Goal: Transaction & Acquisition: Book appointment/travel/reservation

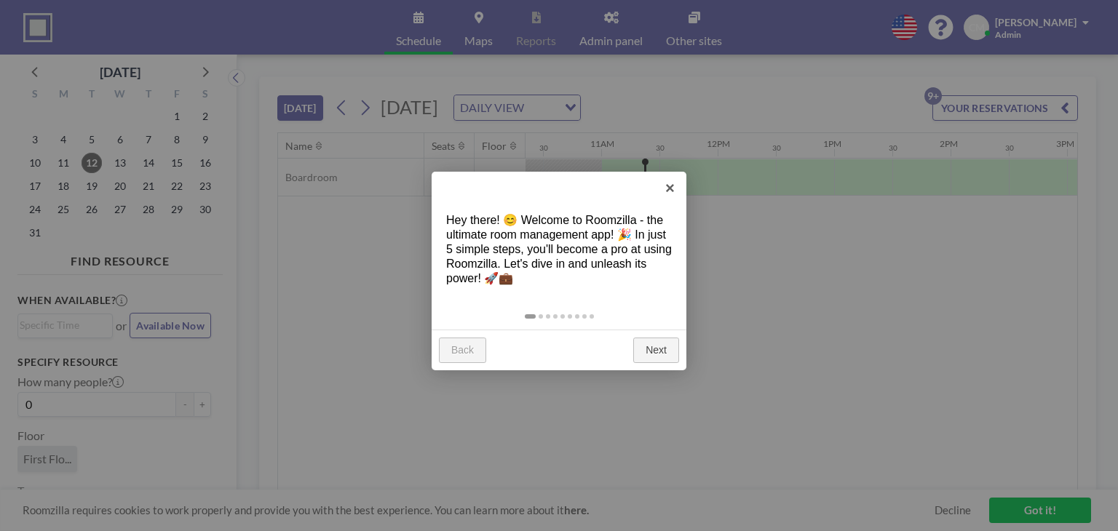
scroll to position [0, 1223]
drag, startPoint x: 661, startPoint y: 185, endPoint x: 668, endPoint y: 186, distance: 7.3
click at [668, 186] on link "×" at bounding box center [669, 188] width 33 height 33
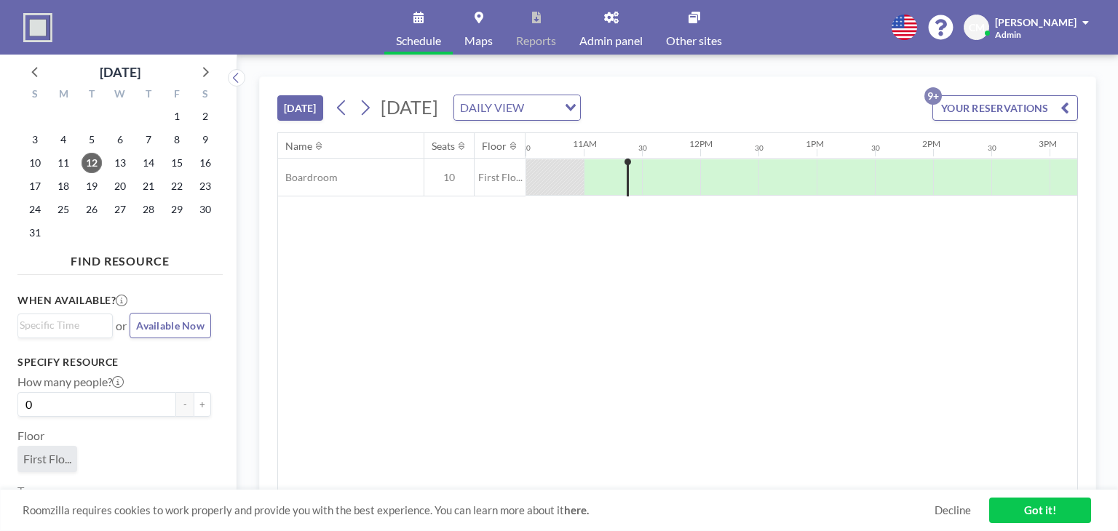
click at [556, 104] on input "Search for option" at bounding box center [542, 107] width 28 height 19
click at [699, 154] on li "WEEKLY VIEW" at bounding box center [664, 153] width 124 height 21
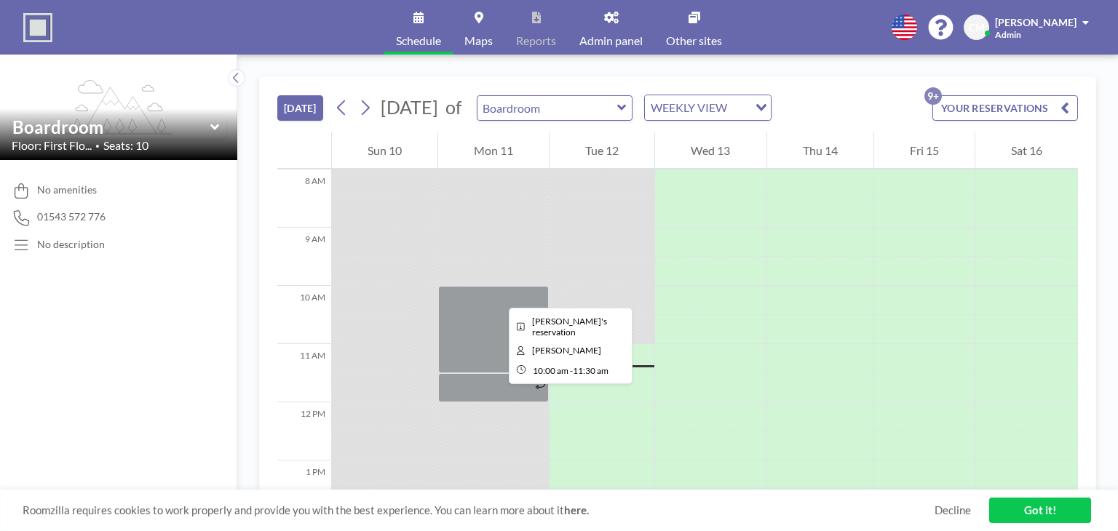
scroll to position [466, 0]
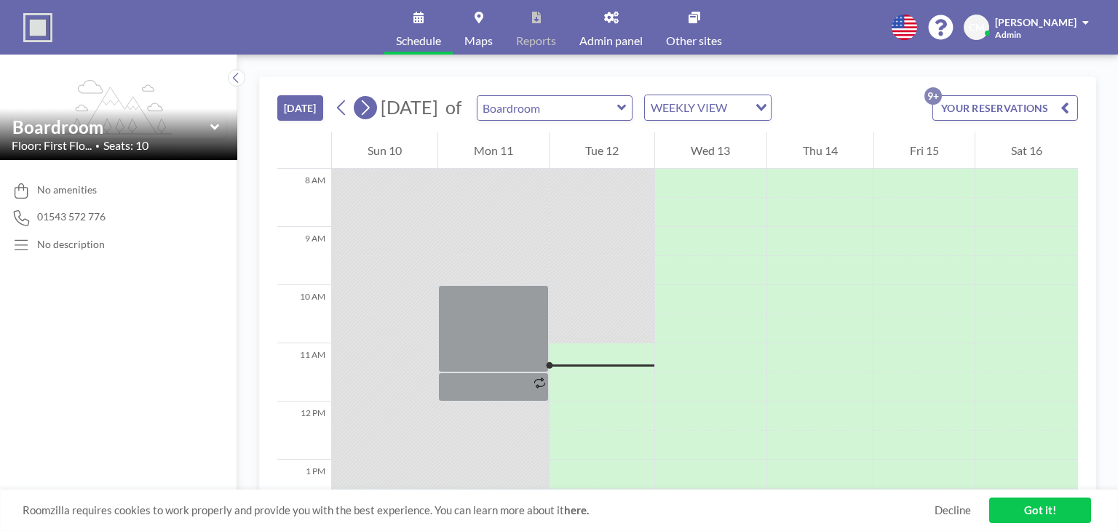
click at [361, 112] on icon at bounding box center [365, 108] width 14 height 22
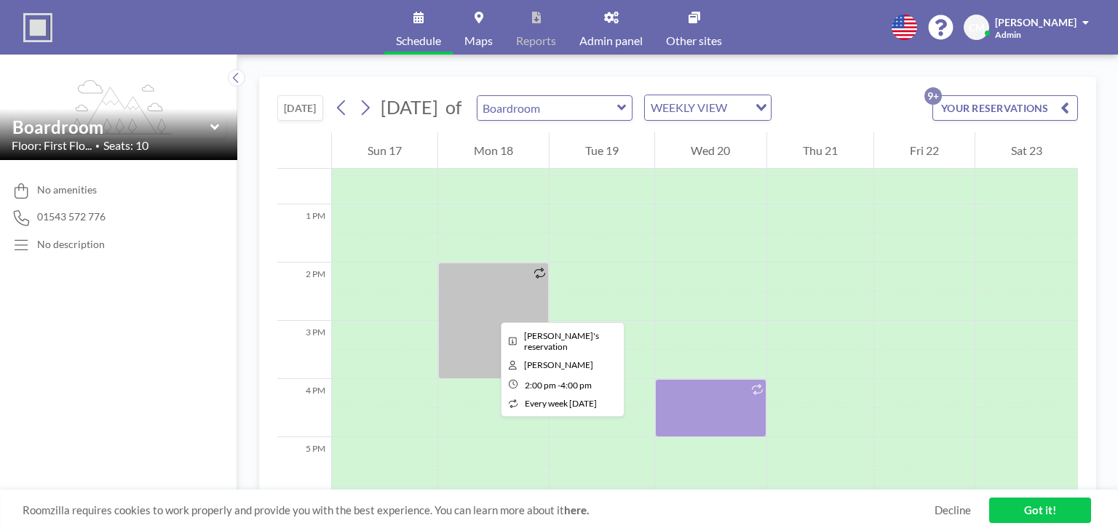
scroll to position [728, 0]
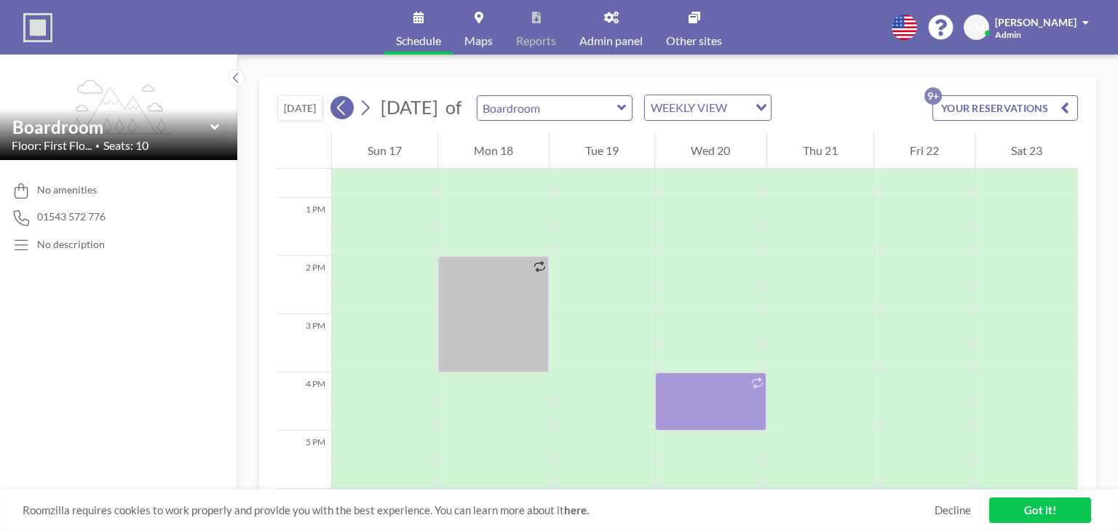
click at [338, 115] on icon at bounding box center [342, 108] width 14 height 22
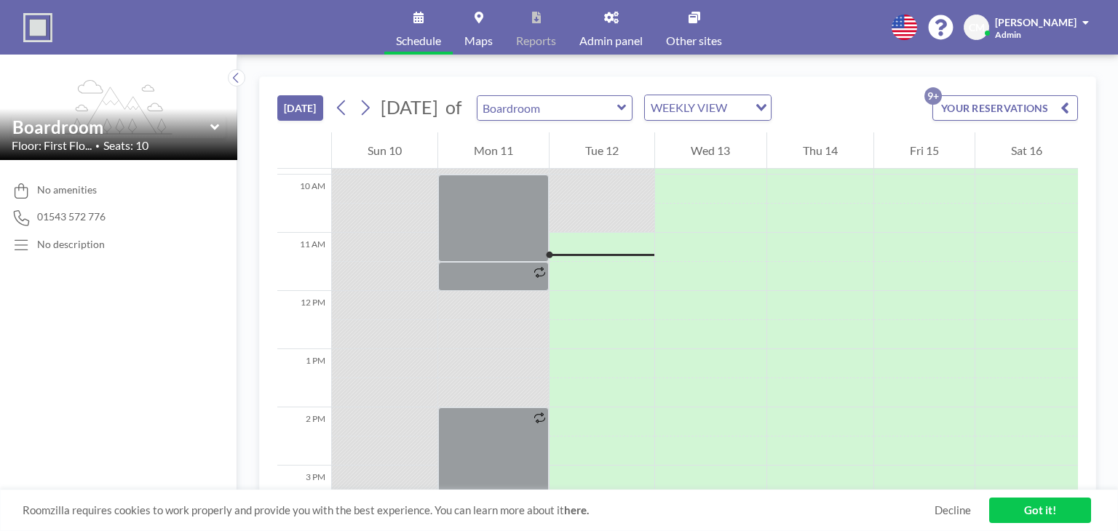
scroll to position [611, 0]
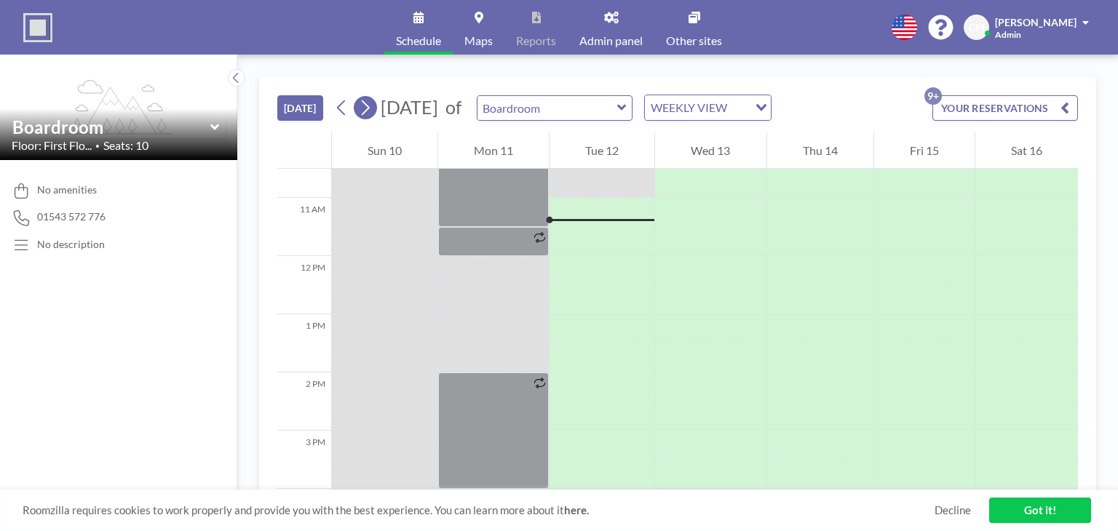
click at [364, 118] on button at bounding box center [365, 107] width 23 height 23
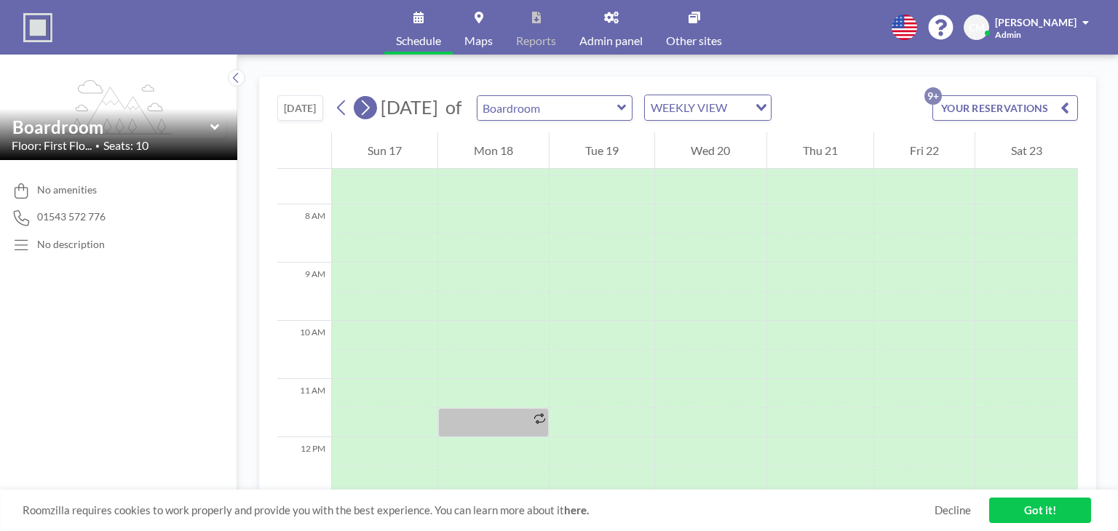
scroll to position [437, 0]
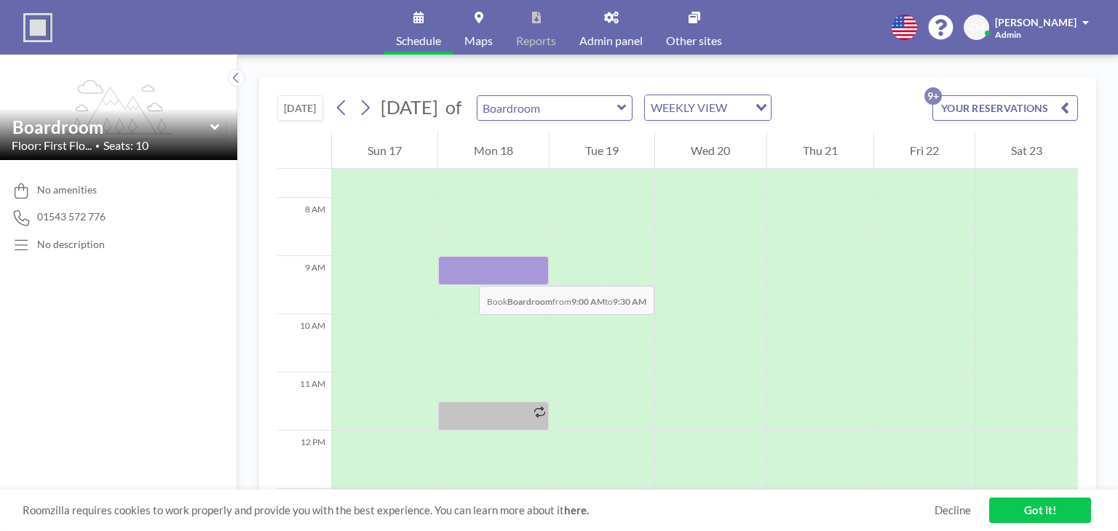
click at [464, 271] on div at bounding box center [493, 270] width 111 height 29
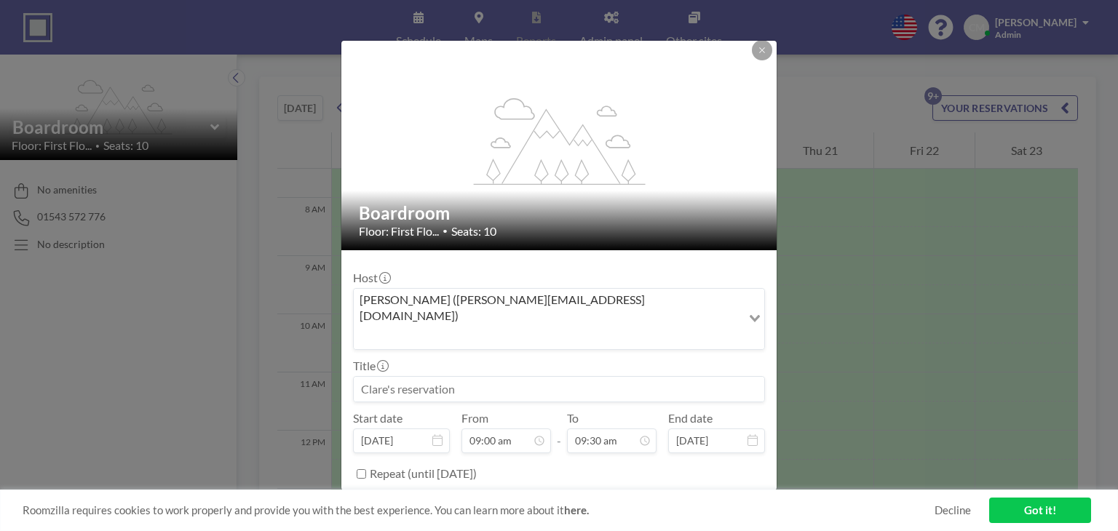
scroll to position [13, 0]
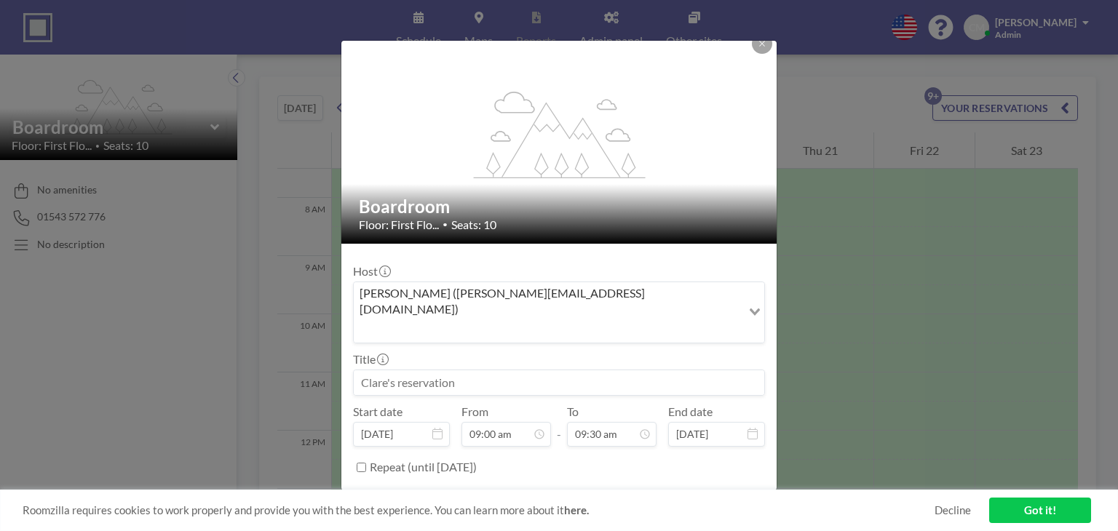
click at [456, 370] on input at bounding box center [559, 382] width 410 height 25
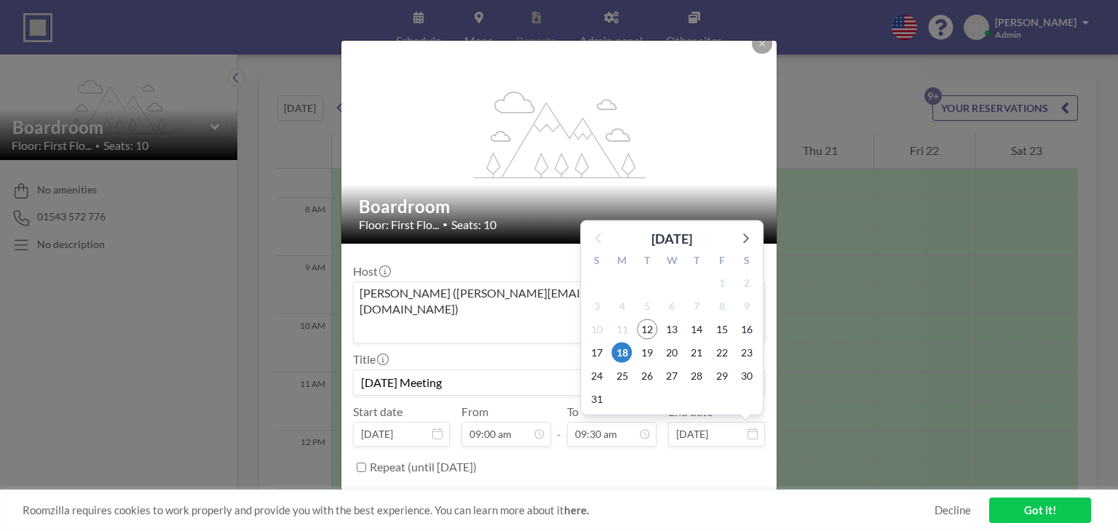
type input "[DATE] Meeting"
click at [739, 422] on input "[DATE]" at bounding box center [716, 434] width 97 height 25
click at [403, 460] on label "Repeat (until [DATE])" at bounding box center [423, 467] width 107 height 15
click at [366, 463] on input "Repeat (until [DATE])" at bounding box center [361, 467] width 9 height 9
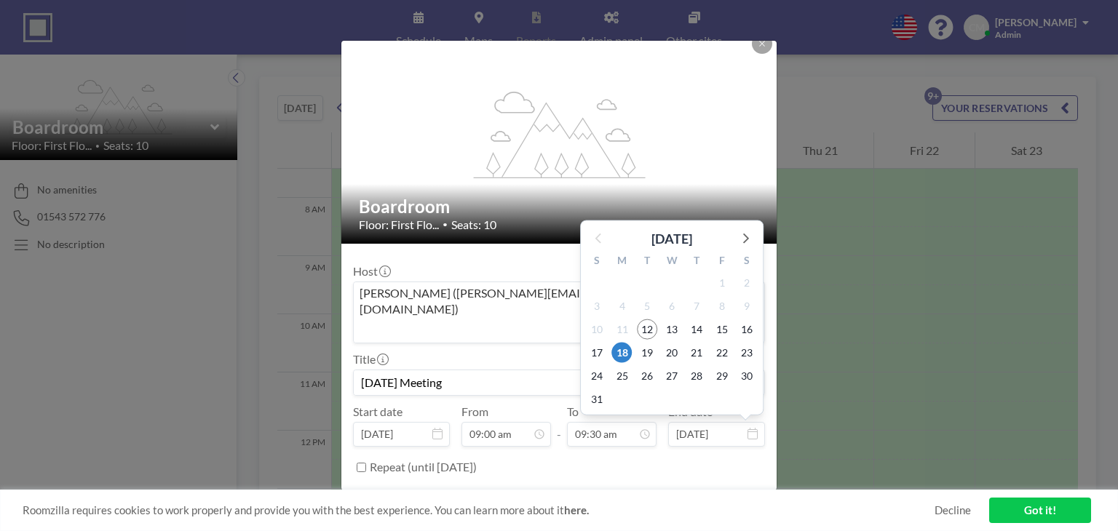
checkbox input "true"
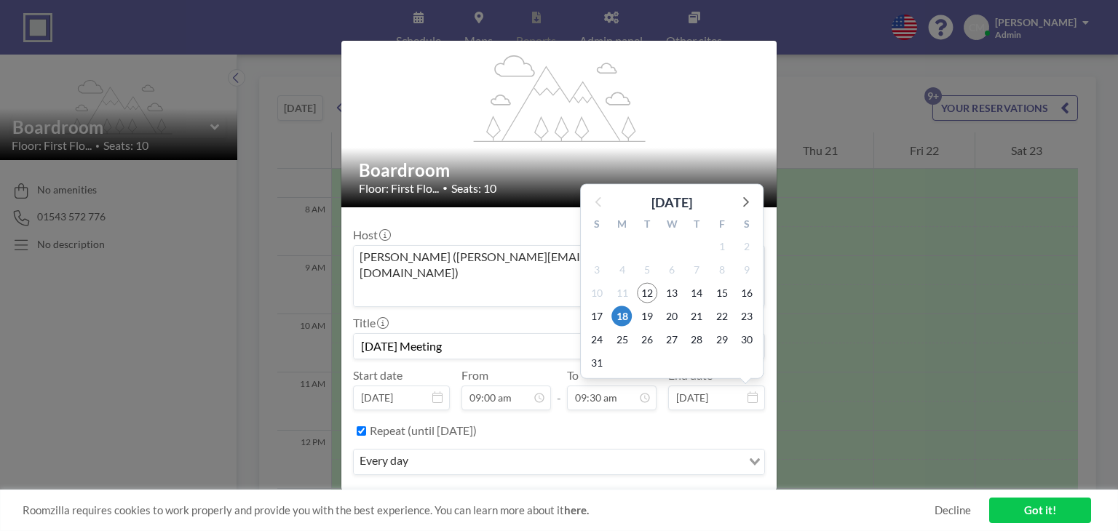
scroll to position [50, 0]
click at [555, 452] on input "Search for option" at bounding box center [576, 461] width 327 height 19
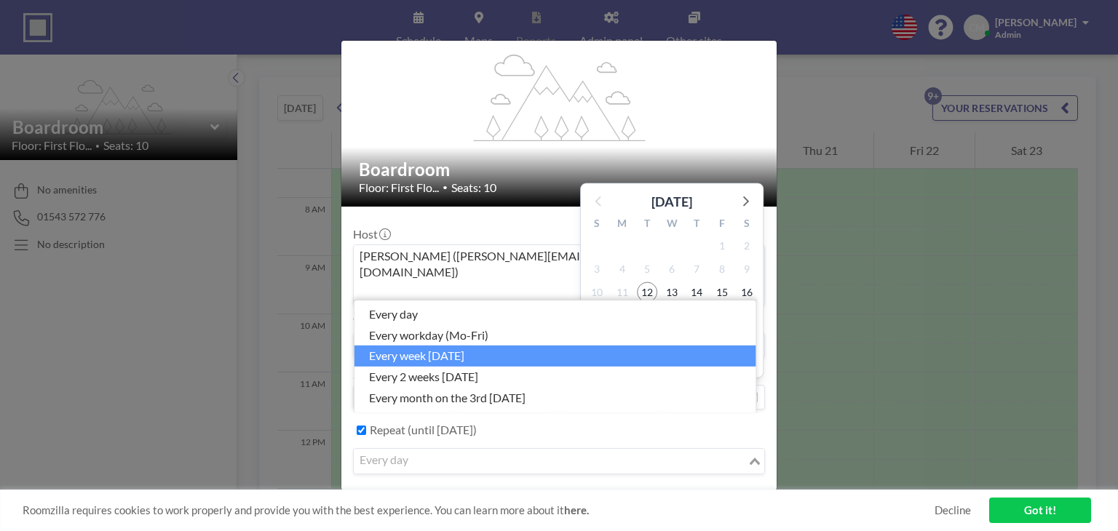
click at [498, 350] on li "every week [DATE]" at bounding box center [555, 356] width 402 height 21
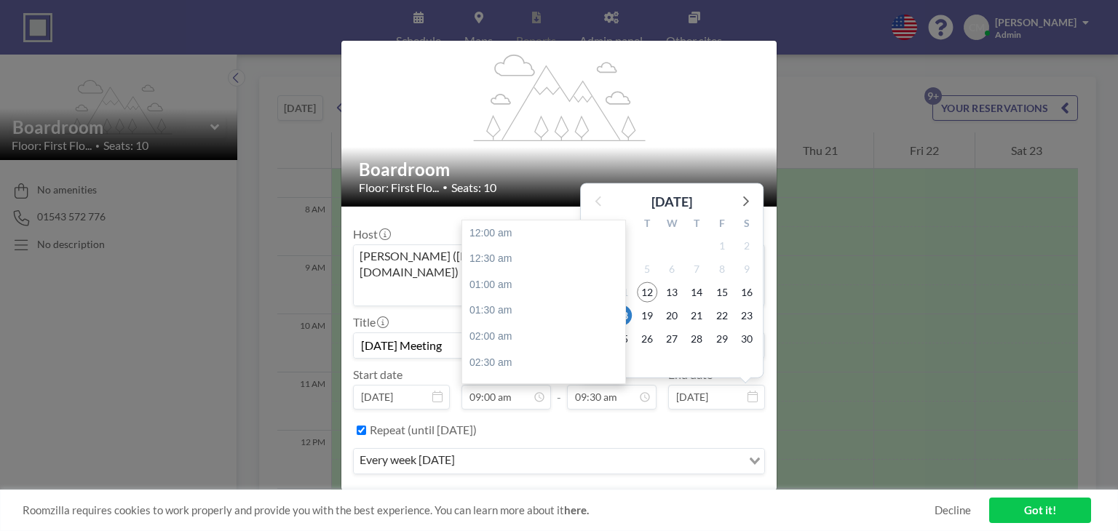
scroll to position [466, 0]
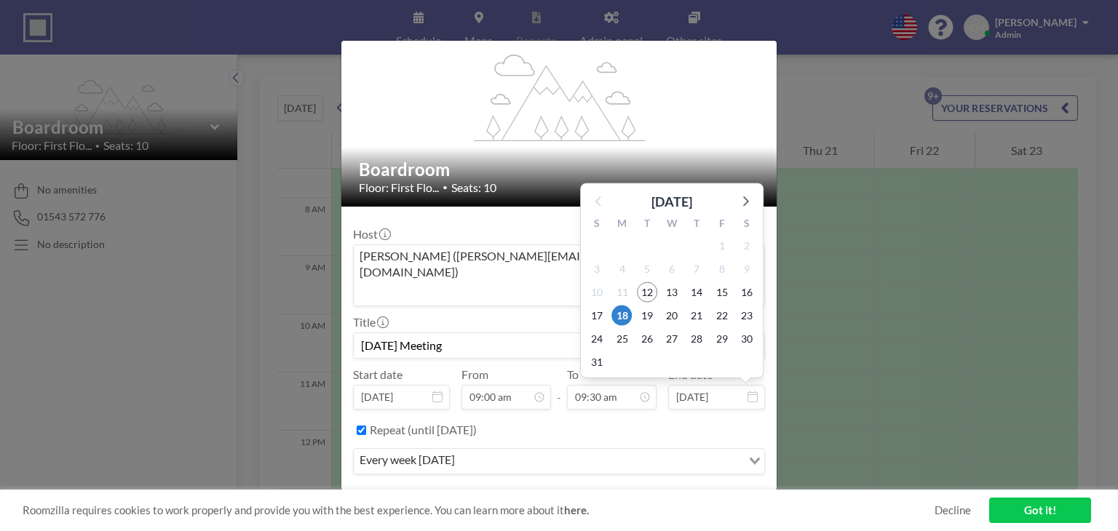
click at [727, 492] on button "BOOK NOW" at bounding box center [727, 504] width 73 height 25
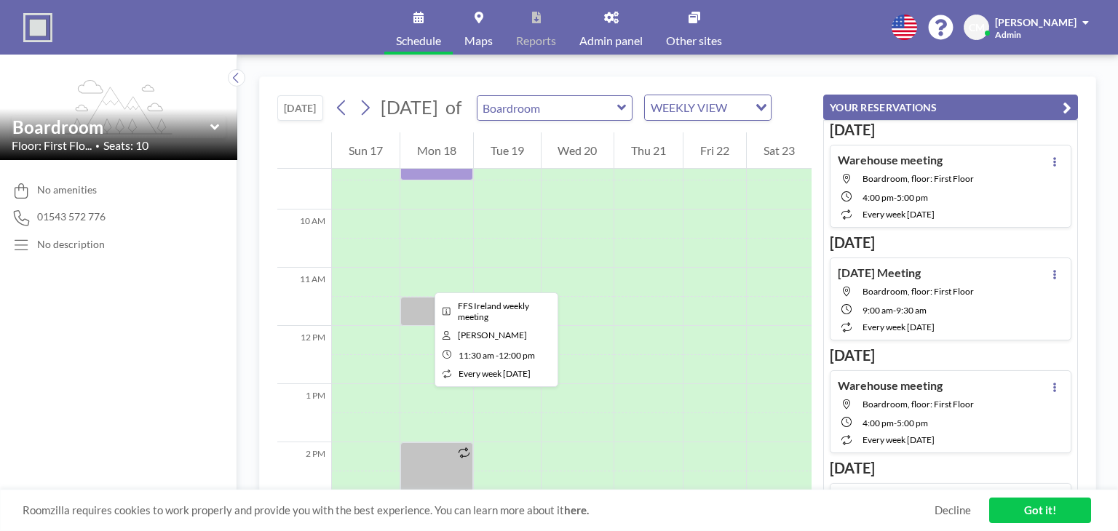
scroll to position [373, 0]
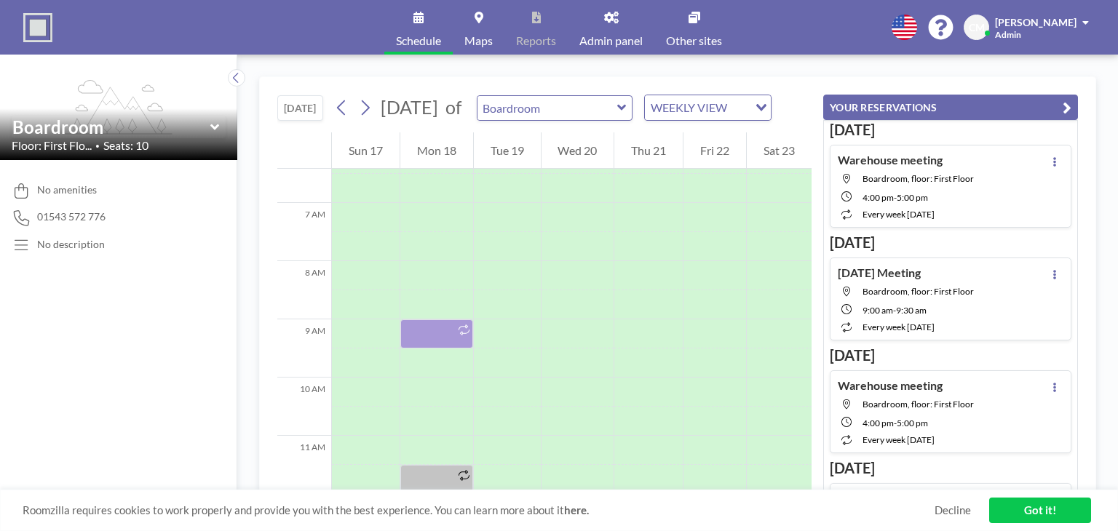
click at [1050, 515] on link "Got it!" at bounding box center [1040, 510] width 102 height 25
